Goal: Find specific page/section: Find specific page/section

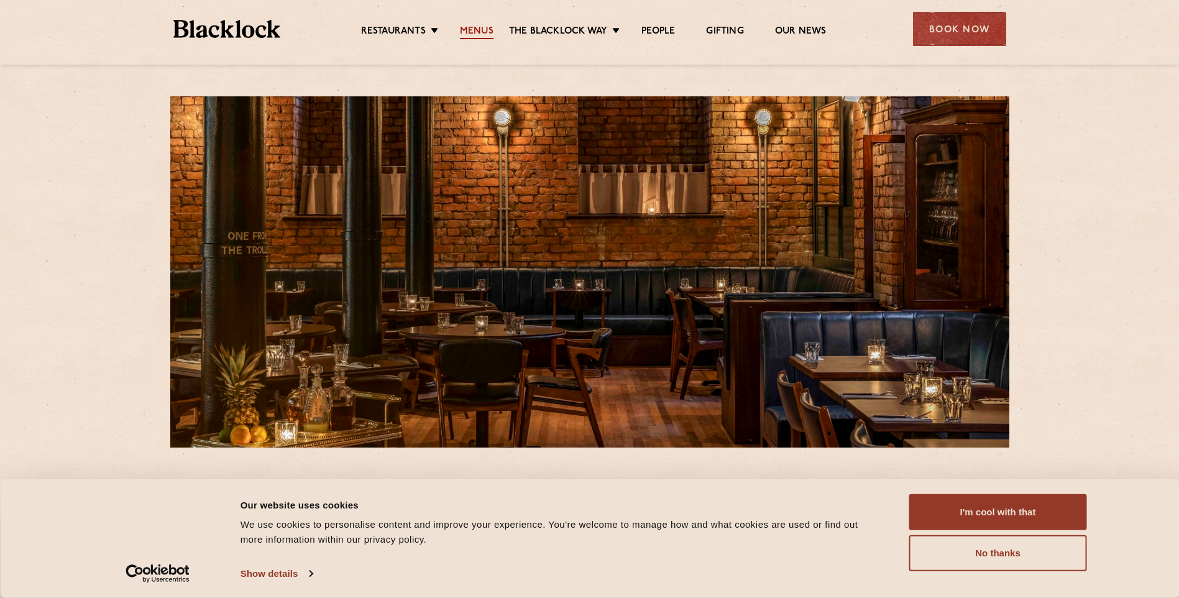
click at [475, 27] on link "Menus" at bounding box center [477, 32] width 34 height 14
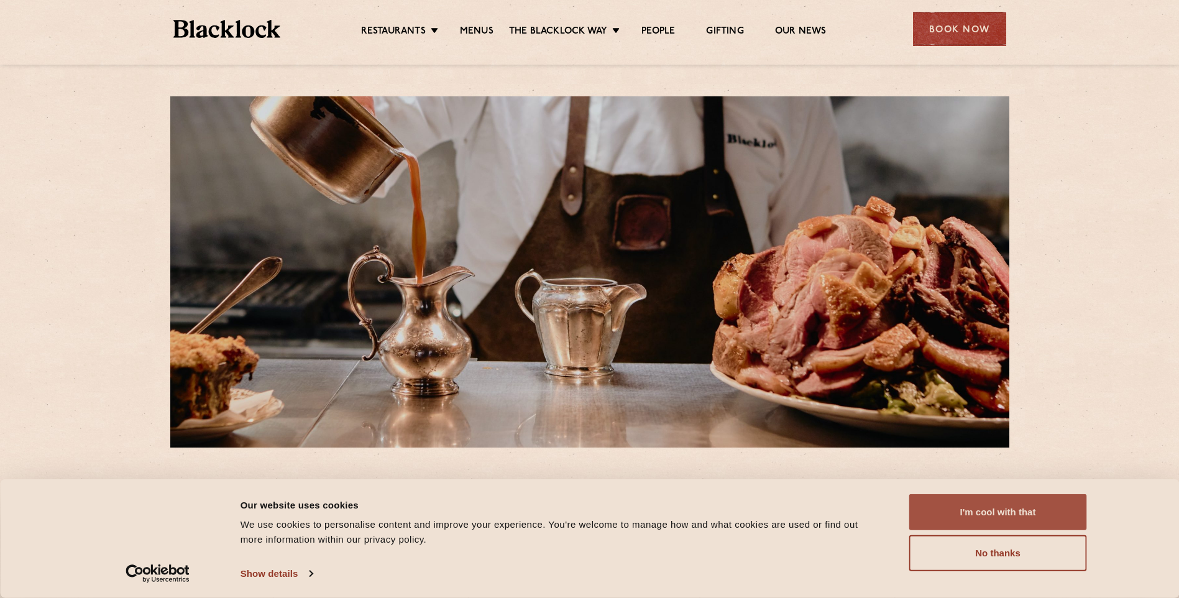
click at [1006, 509] on button "I'm cool with that" at bounding box center [998, 512] width 178 height 36
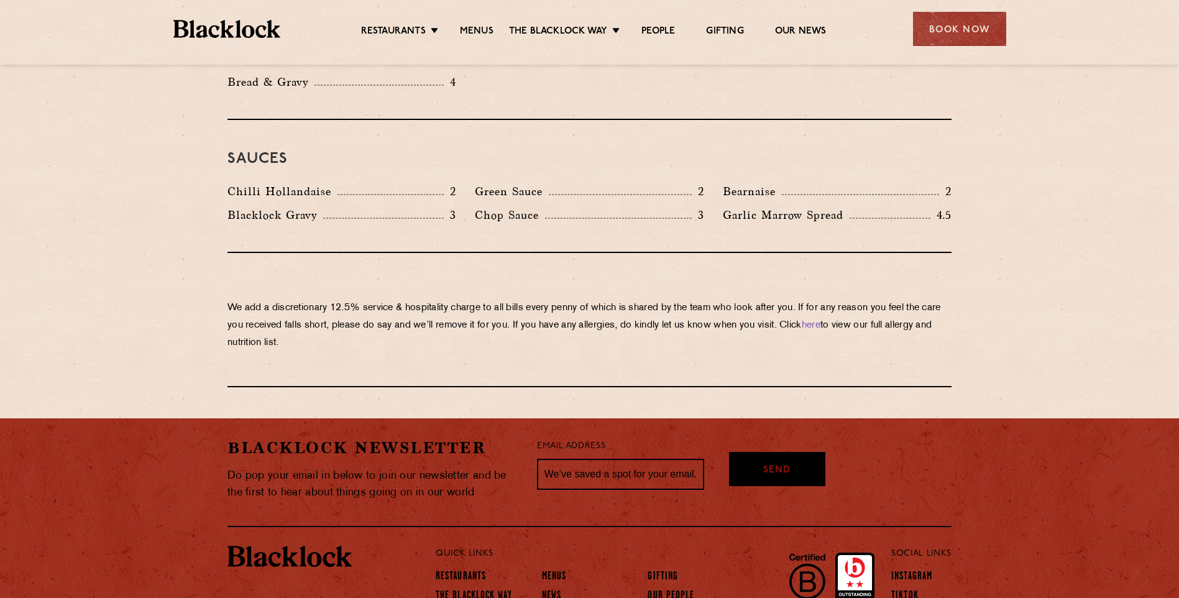
scroll to position [2081, 0]
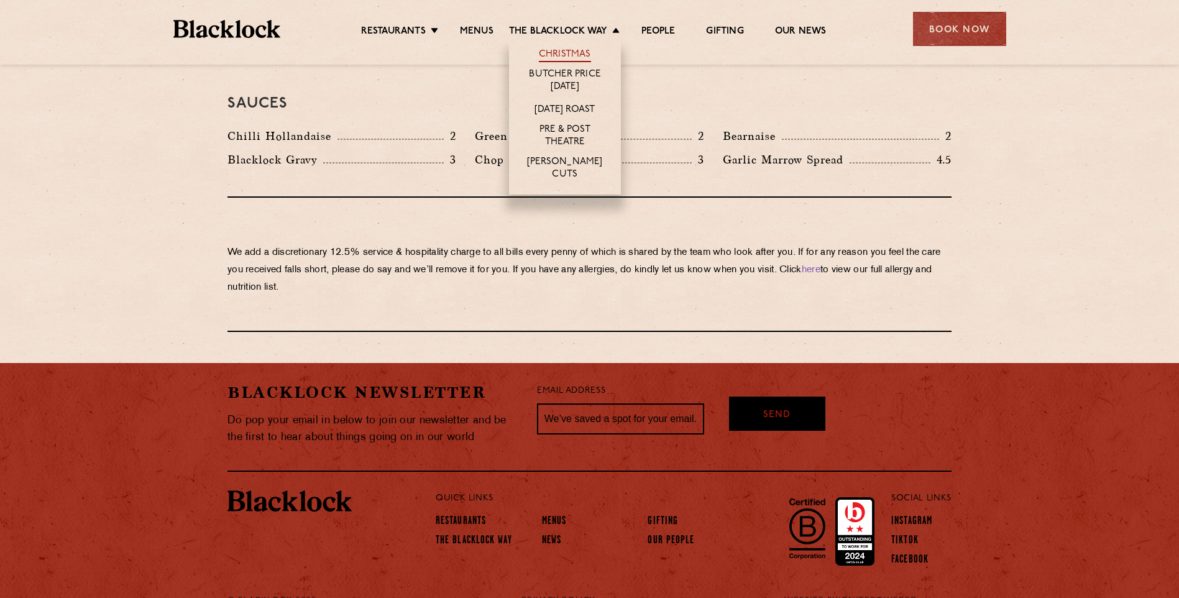
click at [567, 55] on link "Christmas" at bounding box center [565, 55] width 52 height 14
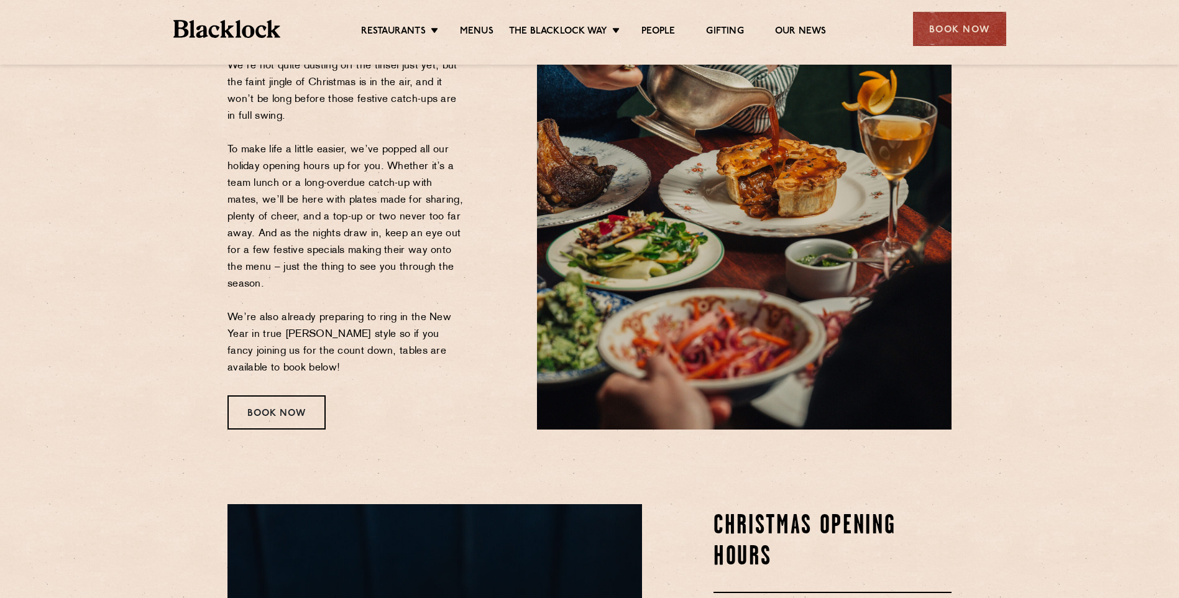
scroll to position [170, 0]
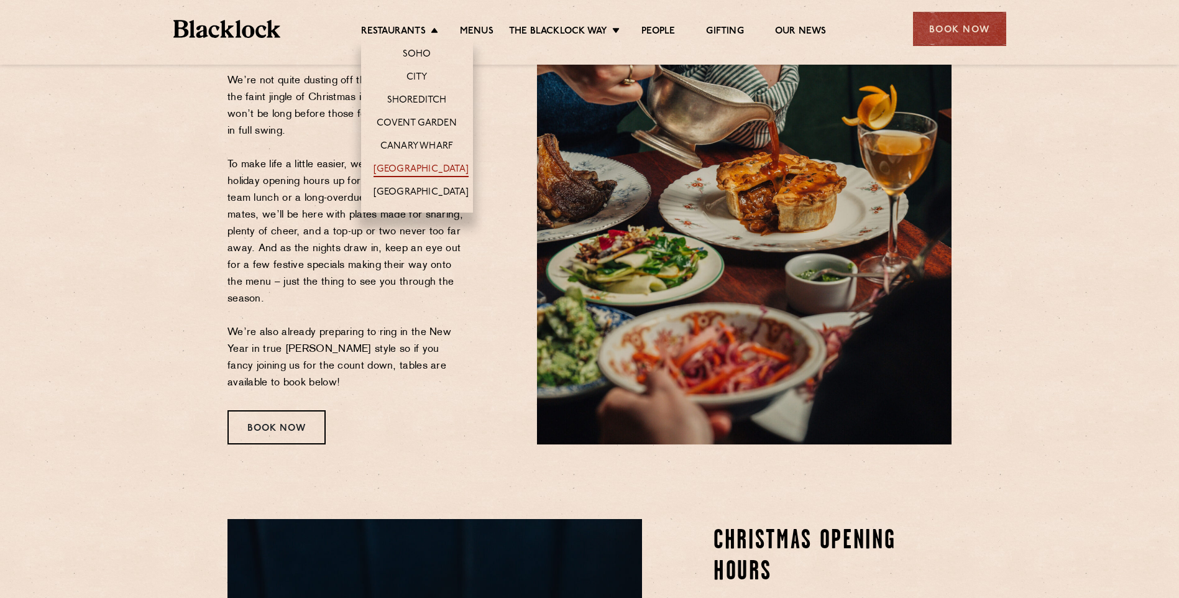
click at [401, 169] on link "[GEOGRAPHIC_DATA]" at bounding box center [420, 170] width 95 height 14
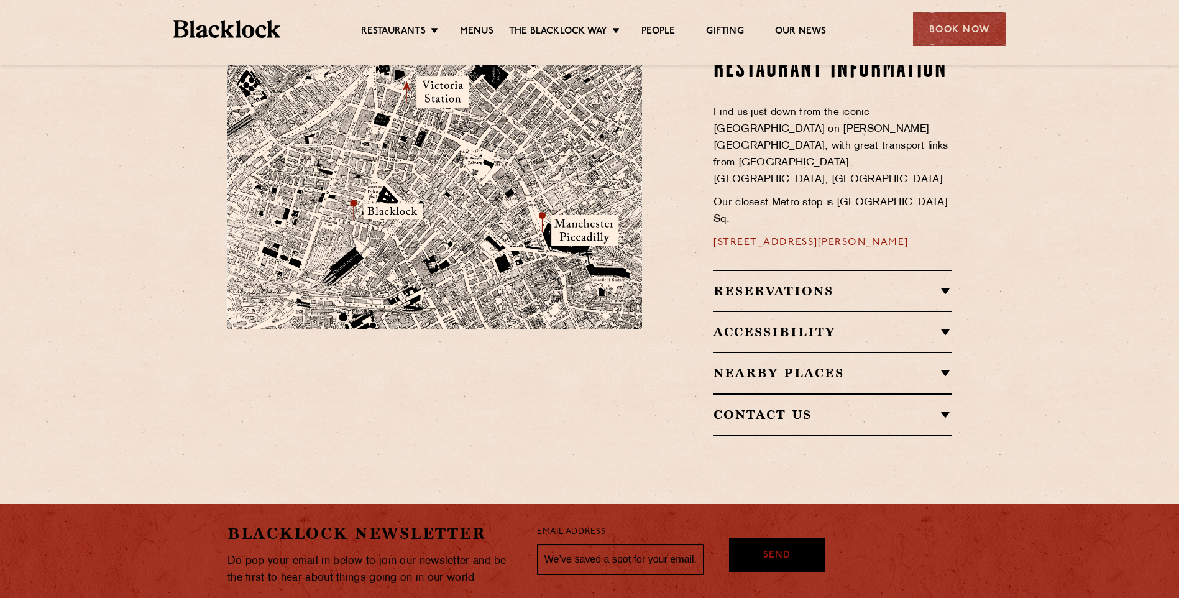
scroll to position [747, 0]
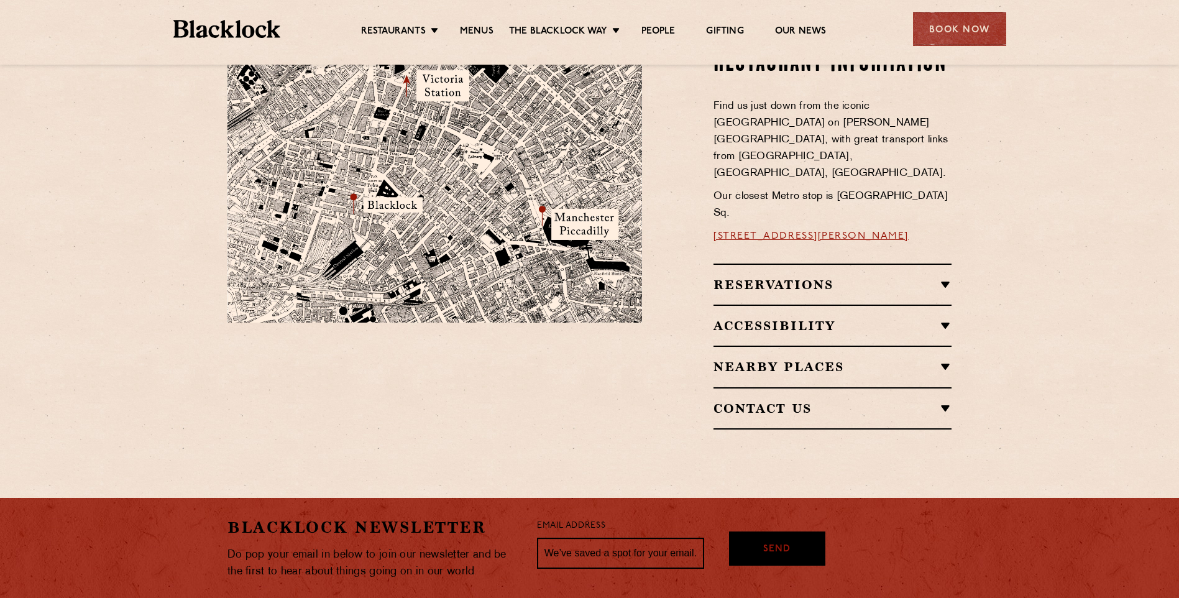
click at [792, 401] on h2 "Contact Us" at bounding box center [832, 408] width 238 height 15
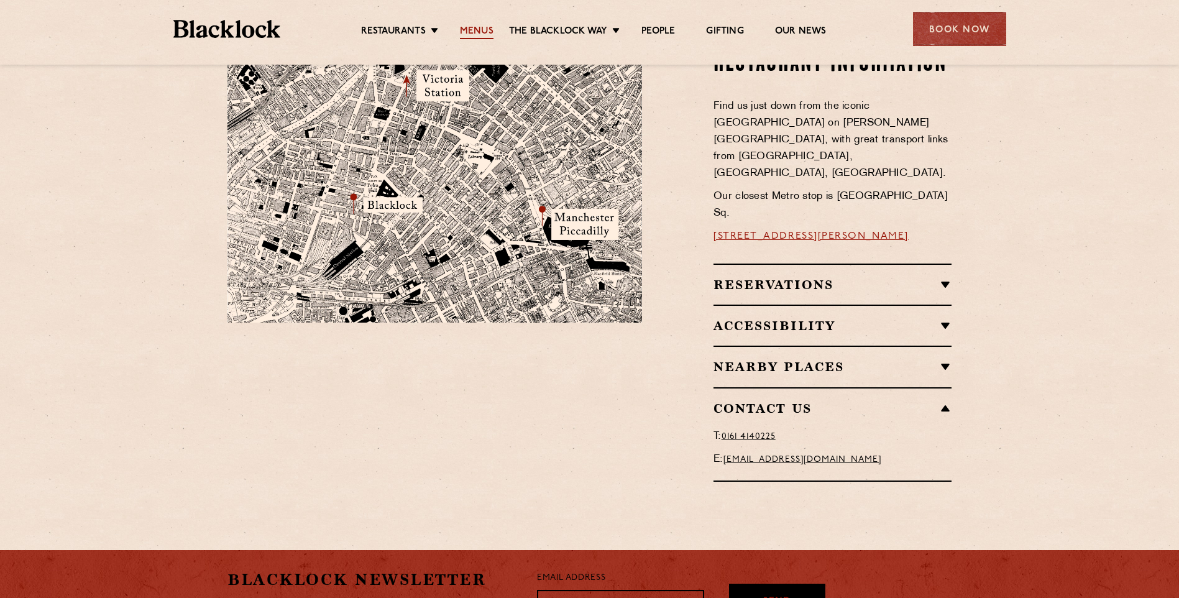
click at [479, 32] on link "Menus" at bounding box center [477, 32] width 34 height 14
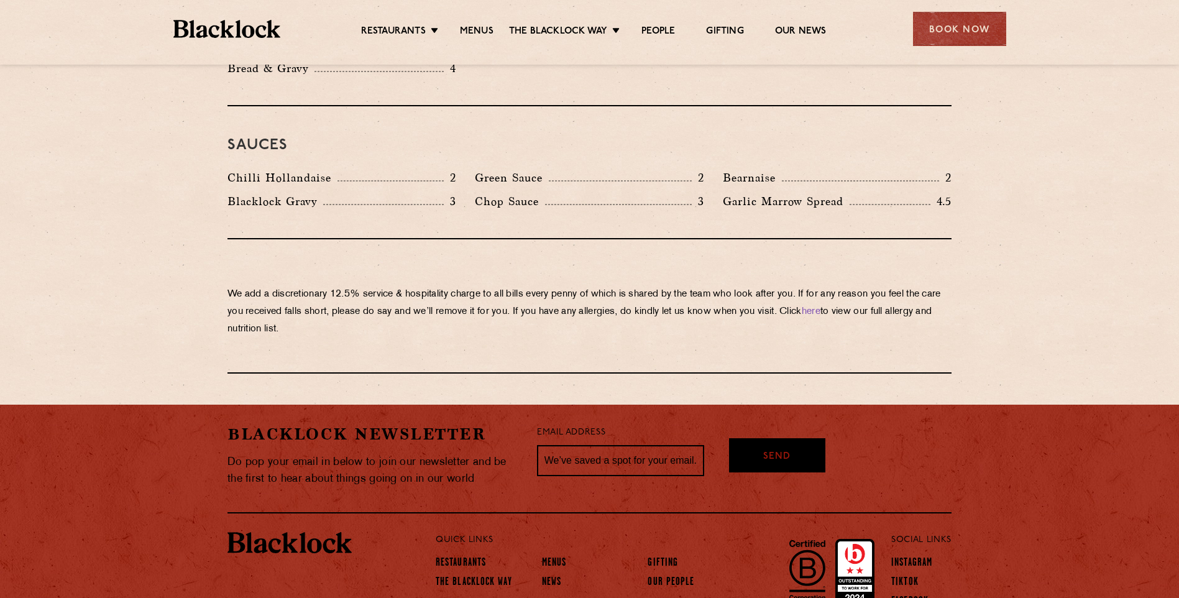
scroll to position [2043, 0]
